Goal: Information Seeking & Learning: Find contact information

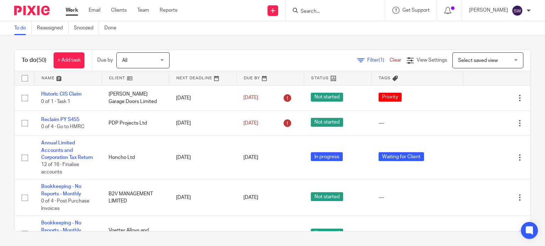
click at [346, 9] on input "Search" at bounding box center [332, 12] width 64 height 6
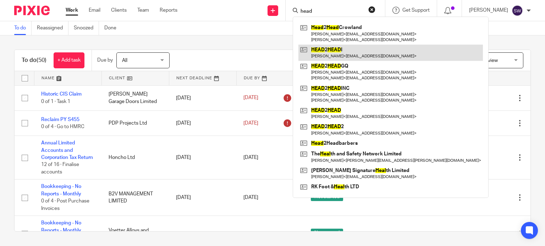
type input "head"
click at [347, 54] on link at bounding box center [390, 53] width 184 height 16
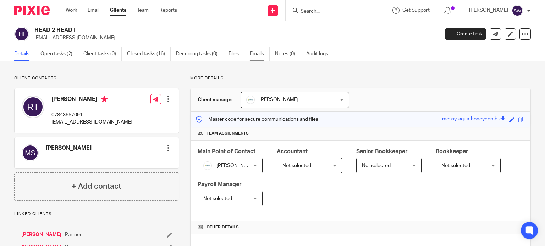
click at [255, 55] on link "Emails" at bounding box center [260, 54] width 20 height 14
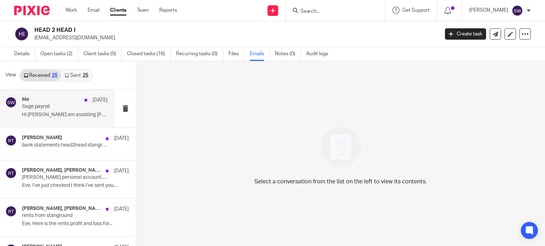
click at [51, 115] on p "Hi Rob I am assisting Eve with the Head 2..." at bounding box center [64, 115] width 85 height 6
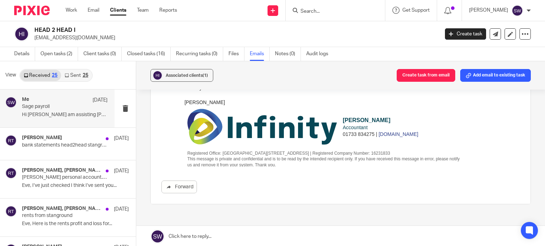
scroll to position [116, 0]
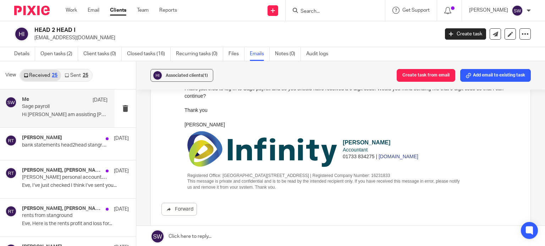
click at [72, 74] on link "Sent 25" at bounding box center [76, 75] width 30 height 11
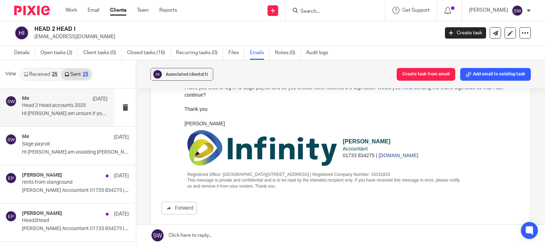
click at [65, 105] on p "Head 2 Head accounts 2025" at bounding box center [56, 106] width 68 height 6
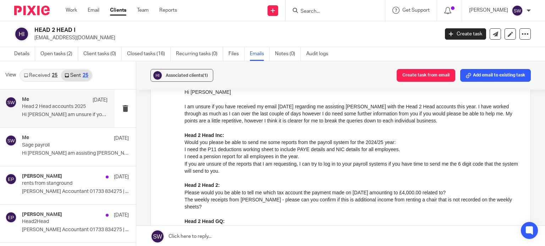
scroll to position [35, 0]
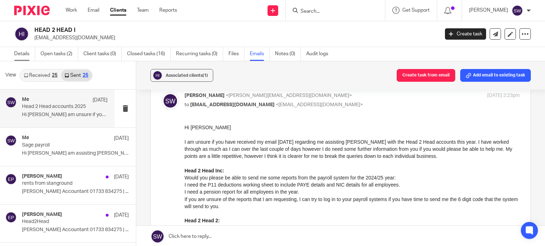
click at [27, 52] on link "Details" at bounding box center [24, 54] width 21 height 14
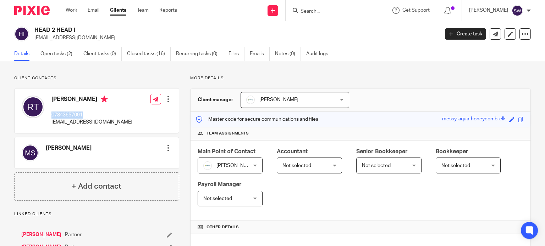
drag, startPoint x: 84, startPoint y: 115, endPoint x: 57, endPoint y: 115, distance: 26.6
click at [52, 116] on p "07843657091" at bounding box center [91, 115] width 81 height 7
copy p "07843657091"
click at [255, 55] on link "Emails" at bounding box center [260, 54] width 20 height 14
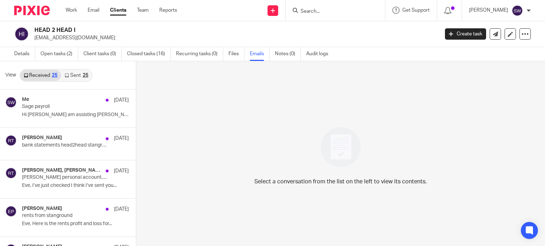
click at [71, 74] on link "Sent 25" at bounding box center [76, 75] width 30 height 11
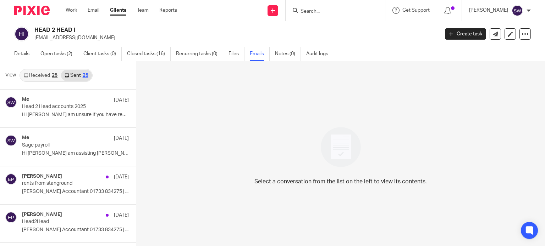
scroll to position [1, 0]
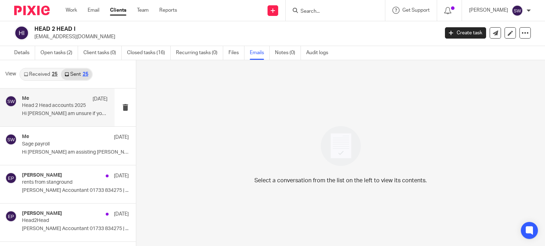
click at [48, 102] on div "Me 2 Sep" at bounding box center [64, 99] width 85 height 7
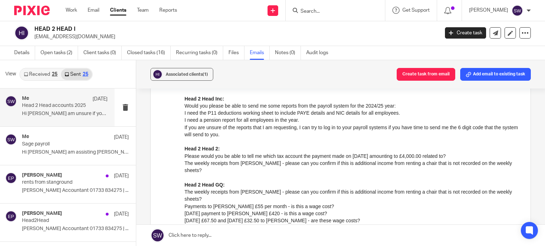
scroll to position [142, 0]
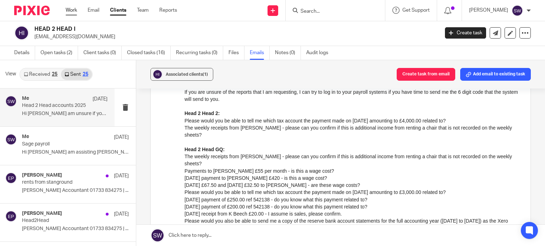
click at [74, 10] on link "Work" at bounding box center [71, 10] width 11 height 7
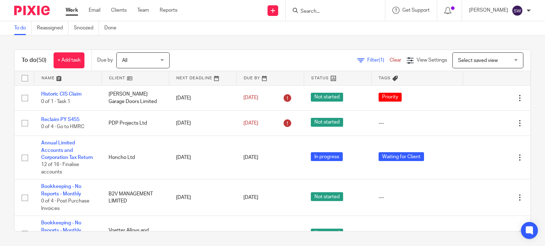
click at [327, 7] on form at bounding box center [338, 10] width 76 height 9
click at [323, 11] on input "Search" at bounding box center [332, 12] width 64 height 6
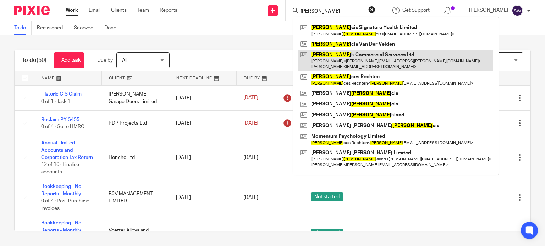
type input "fran"
click at [340, 54] on link at bounding box center [395, 61] width 195 height 22
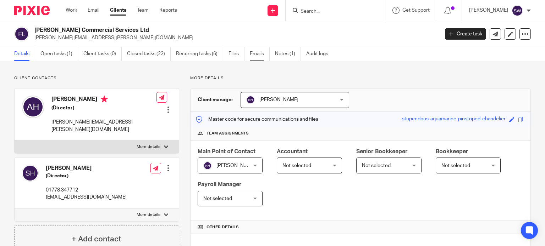
click at [255, 54] on link "Emails" at bounding box center [260, 54] width 20 height 14
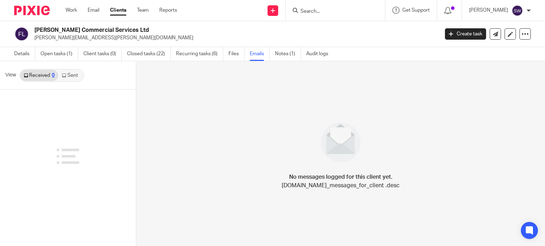
click at [68, 73] on link "Sent" at bounding box center [70, 75] width 25 height 11
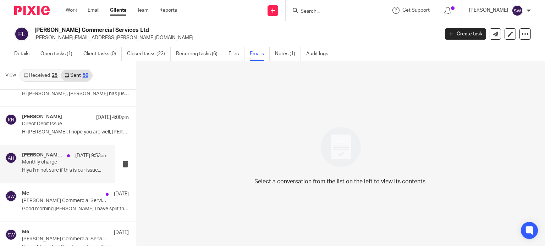
scroll to position [71, 0]
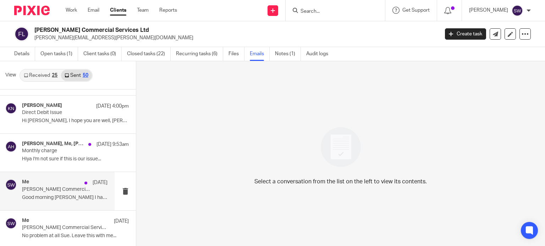
click at [44, 193] on div "Me [DATE] [PERSON_NAME] Commercial Services Ltd accounts year end [DATE] Good m…" at bounding box center [64, 191] width 85 height 24
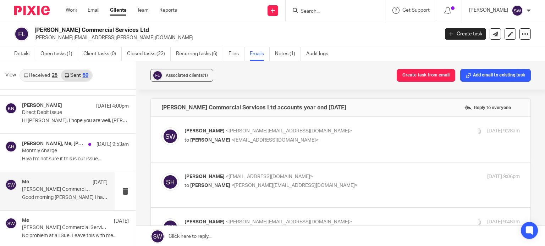
scroll to position [0, 0]
click at [374, 137] on p "to [PERSON_NAME] <[EMAIL_ADDRESS][DOMAIN_NAME]>" at bounding box center [295, 140] width 223 height 7
checkbox input "true"
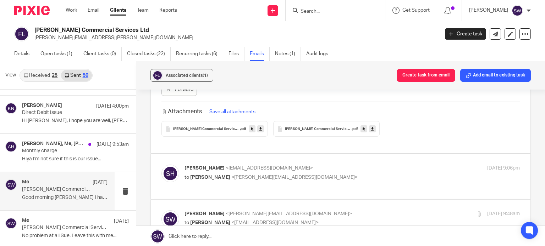
scroll to position [284, 0]
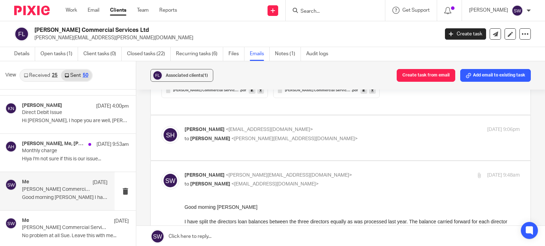
click at [329, 127] on p "Susan Harris <sueharrisfitness@hotmail.co.uk>" at bounding box center [295, 129] width 223 height 7
checkbox input "true"
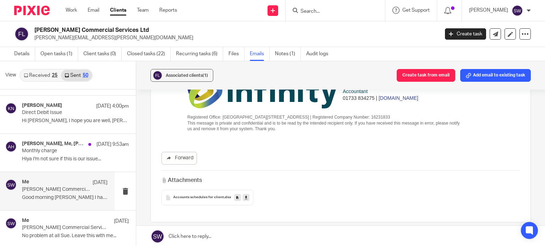
scroll to position [851, 0]
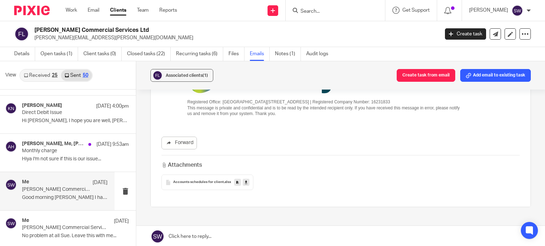
click at [245, 185] on icon at bounding box center [246, 182] width 2 height 5
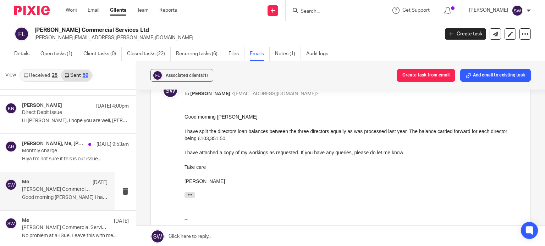
scroll to position [674, 0]
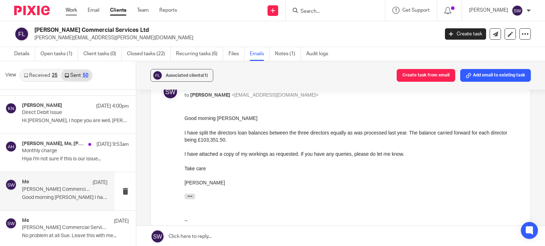
click at [74, 11] on link "Work" at bounding box center [71, 10] width 11 height 7
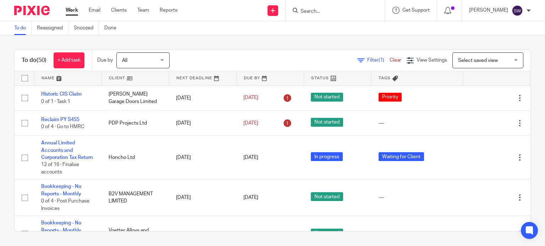
click at [322, 7] on form at bounding box center [338, 10] width 76 height 9
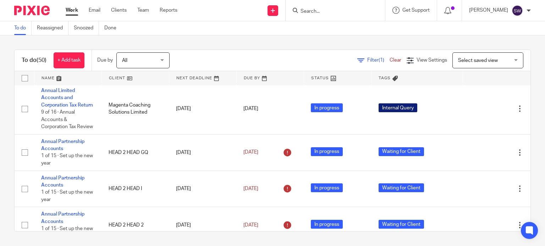
scroll to position [284, 0]
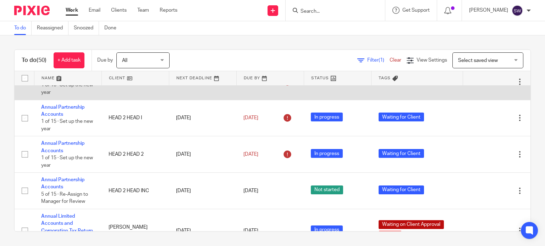
click at [68, 80] on link "Annual Partnership Accounts" at bounding box center [62, 74] width 43 height 12
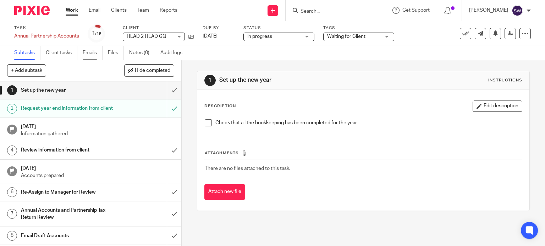
click at [91, 53] on link "Emails" at bounding box center [93, 53] width 20 height 14
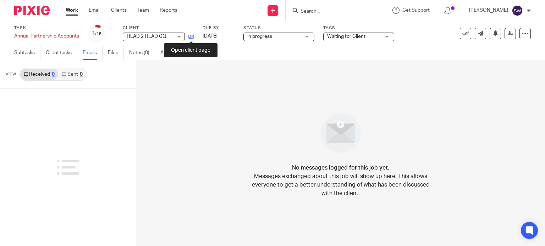
click at [191, 37] on icon at bounding box center [190, 36] width 5 height 5
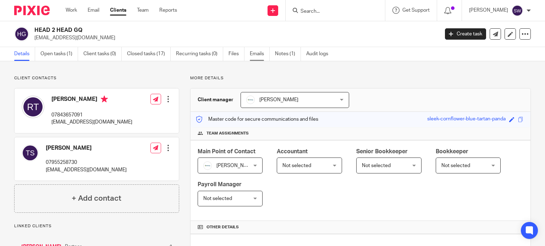
click at [258, 49] on link "Emails" at bounding box center [260, 54] width 20 height 14
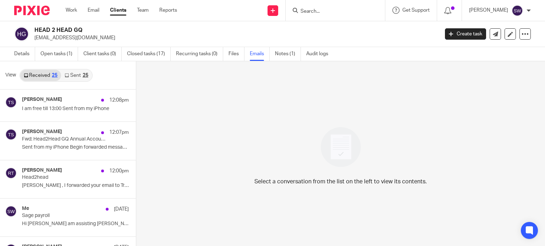
click at [72, 77] on link "Sent 25" at bounding box center [76, 75] width 30 height 11
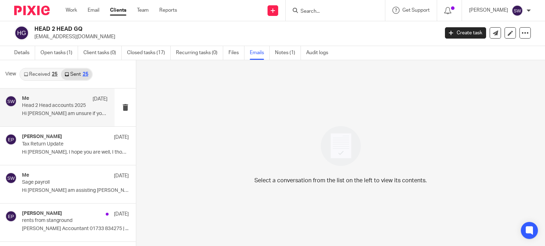
click at [57, 113] on p "Hi [PERSON_NAME] am unsure if you have received my..." at bounding box center [64, 114] width 85 height 6
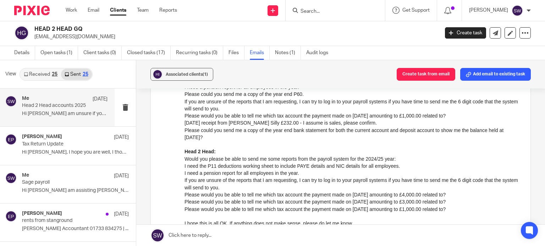
scroll to position [284, 0]
